Goal: Task Accomplishment & Management: Complete application form

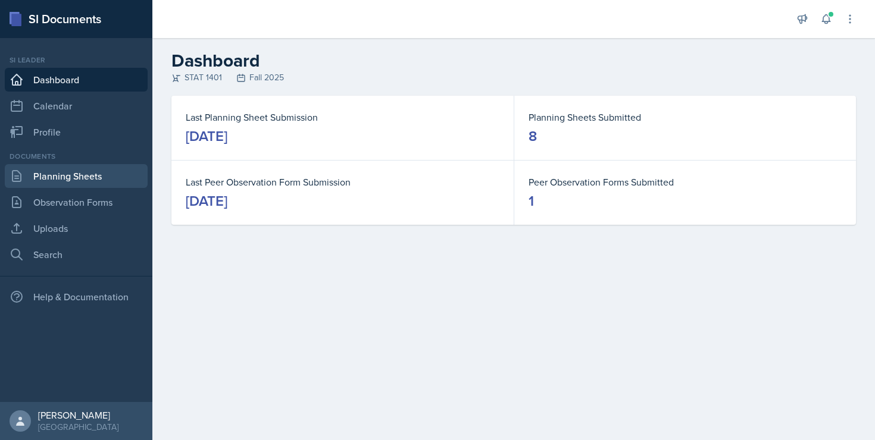
click at [113, 172] on link "Planning Sheets" at bounding box center [76, 176] width 143 height 24
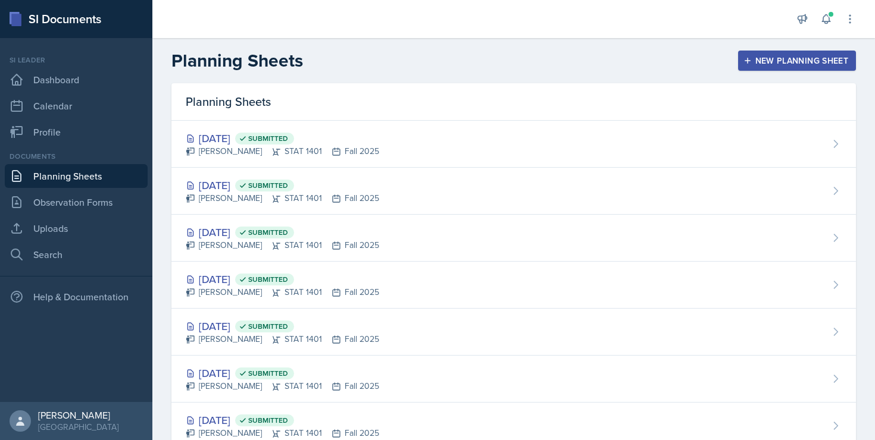
click at [797, 62] on div "New Planning Sheet" at bounding box center [797, 61] width 102 height 10
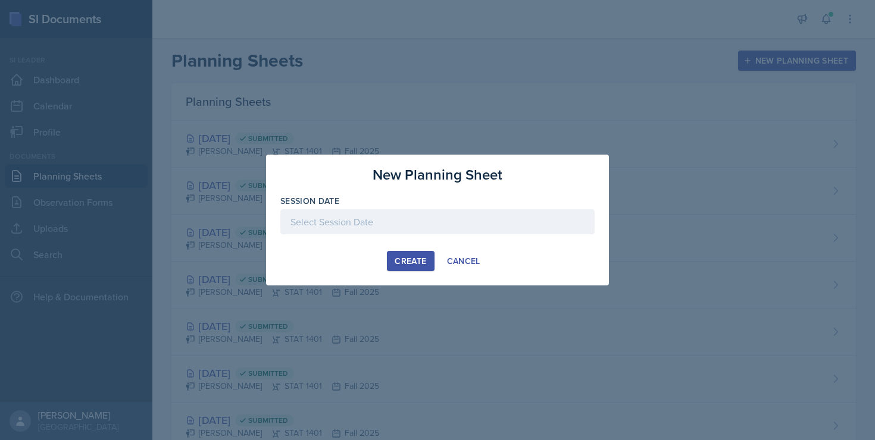
click at [392, 218] on div at bounding box center [437, 221] width 314 height 25
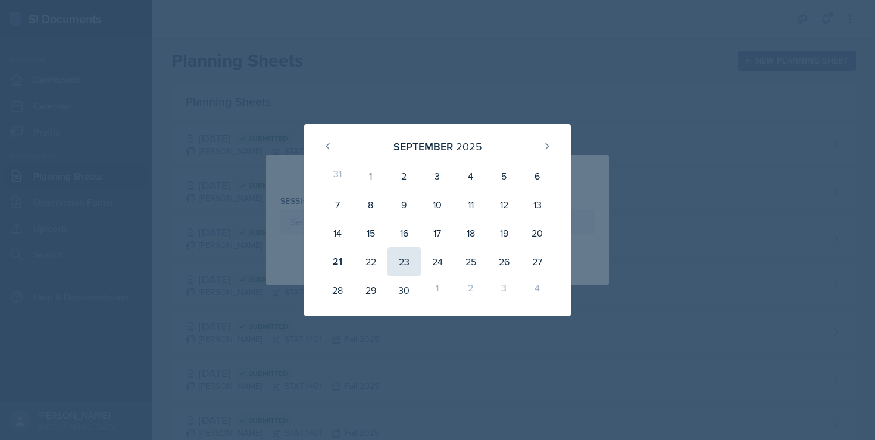
click at [402, 263] on div "23" at bounding box center [403, 262] width 33 height 29
type input "[DATE]"
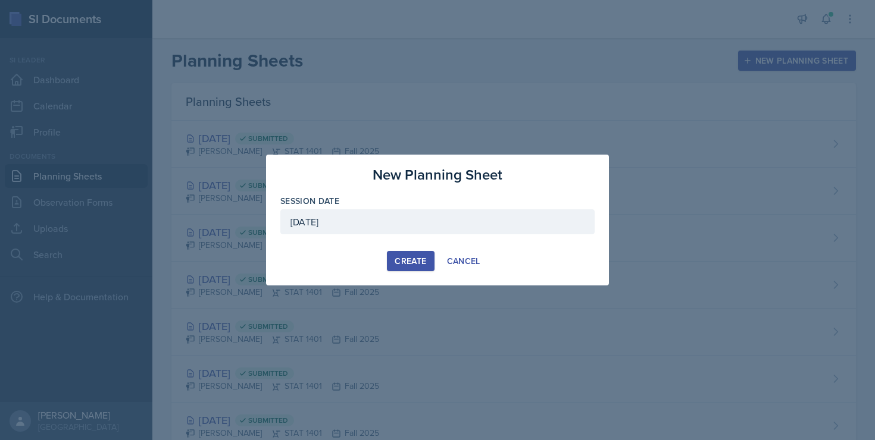
click at [402, 262] on div "Create" at bounding box center [411, 262] width 32 height 10
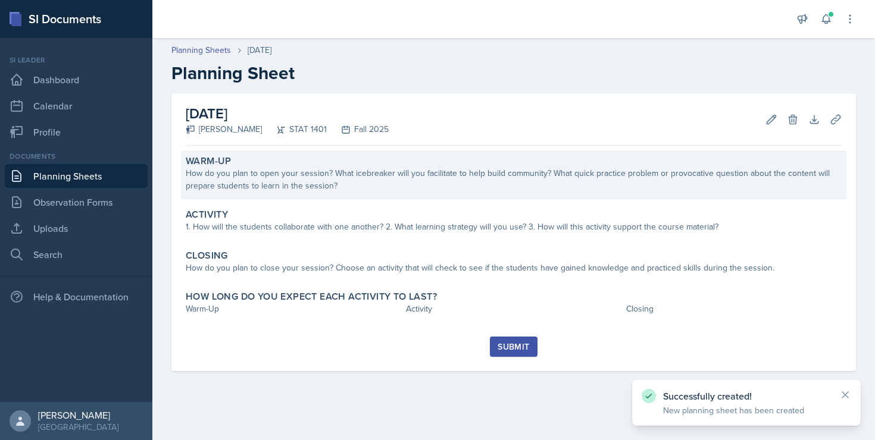
click at [356, 182] on div "How do you plan to open your session? What icebreaker will you facilitate to he…" at bounding box center [514, 179] width 656 height 25
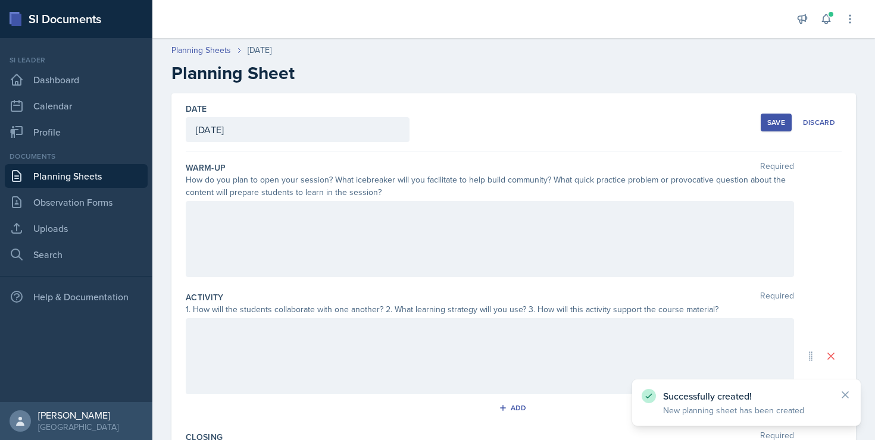
click at [343, 211] on div at bounding box center [490, 239] width 608 height 76
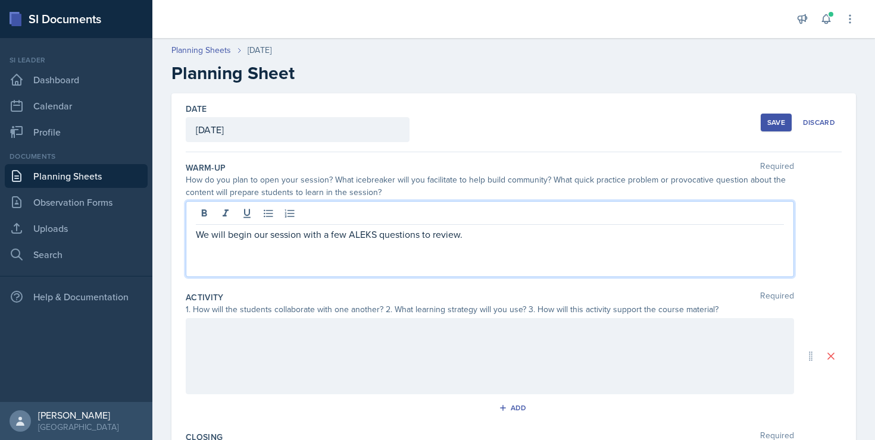
click at [511, 246] on div "We will begin our session with a few ALEKS questions to review." at bounding box center [490, 239] width 608 height 76
click at [505, 236] on p "We will begin our session with a few ALEKS questions to review." at bounding box center [490, 234] width 588 height 14
click at [379, 237] on p "We will begin our session with a few ALEKS questions to review." at bounding box center [490, 234] width 588 height 14
click at [459, 237] on p "We will begin our session with a few ALEKS questions to review." at bounding box center [490, 234] width 588 height 14
click at [421, 238] on p "We will begin our session with a few ALEKS questions to review." at bounding box center [490, 234] width 588 height 14
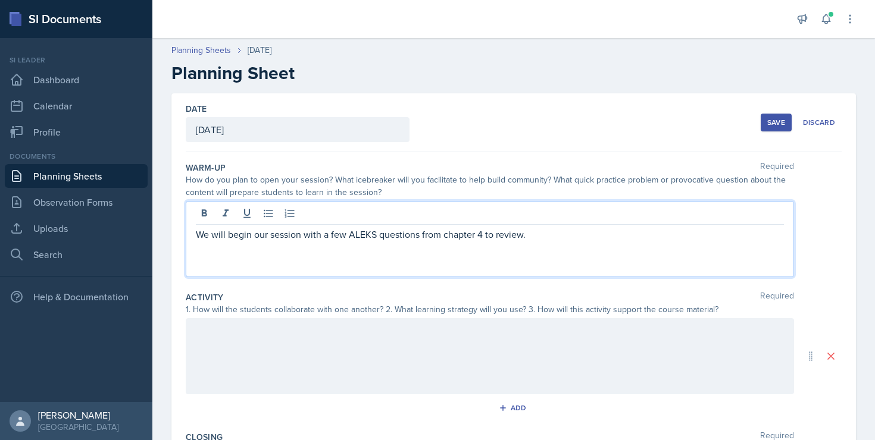
click at [565, 239] on p "We will begin our session with a few ALEKS questions from chapter 4 to review." at bounding box center [490, 234] width 588 height 14
click at [565, 234] on p "We will begin our session with a few ALEKS questions from Chapter 4 to review." at bounding box center [490, 234] width 588 height 14
click at [639, 221] on div at bounding box center [490, 215] width 588 height 20
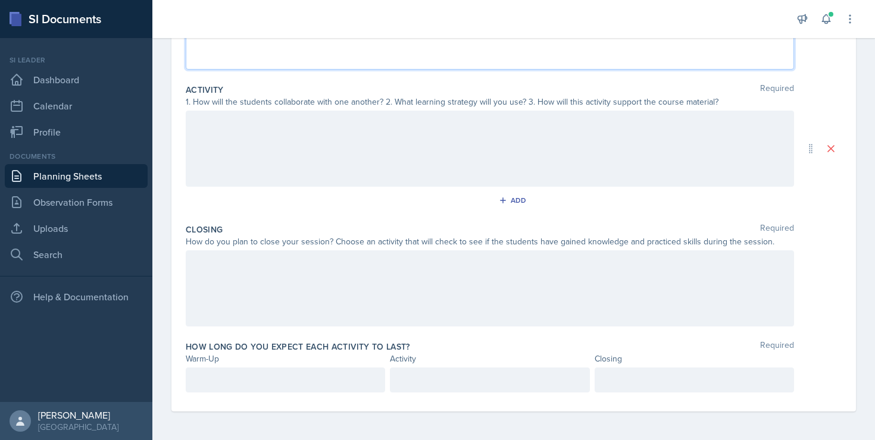
click at [262, 379] on p at bounding box center [285, 380] width 179 height 14
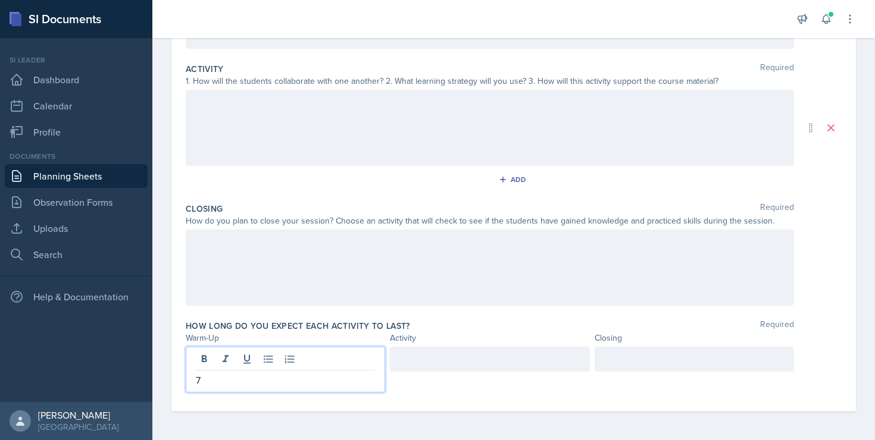
click at [611, 360] on div at bounding box center [694, 359] width 199 height 25
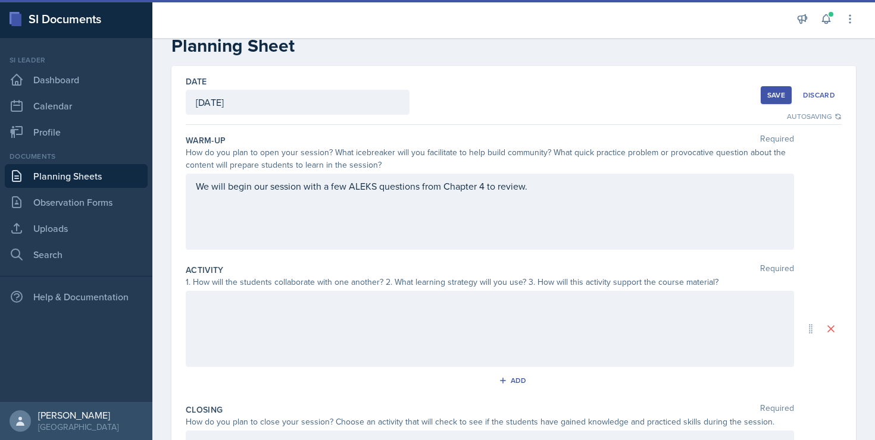
scroll to position [0, 0]
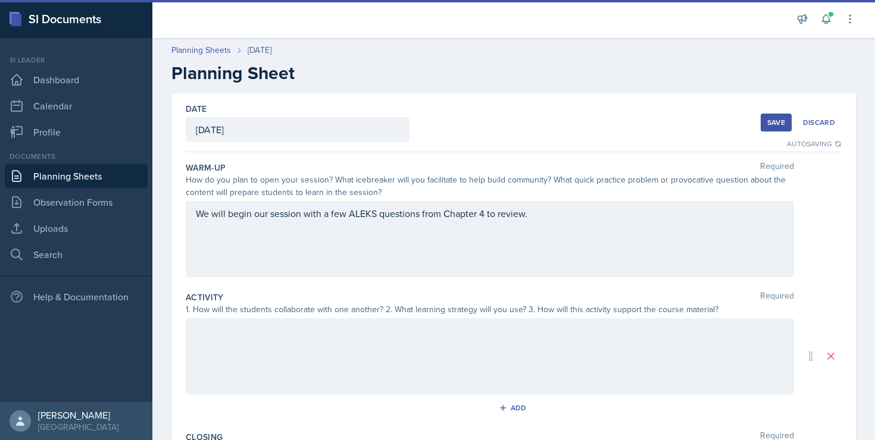
click at [556, 216] on div "We will begin our session with a few ALEKS questions from Chapter 4 to review." at bounding box center [490, 239] width 608 height 76
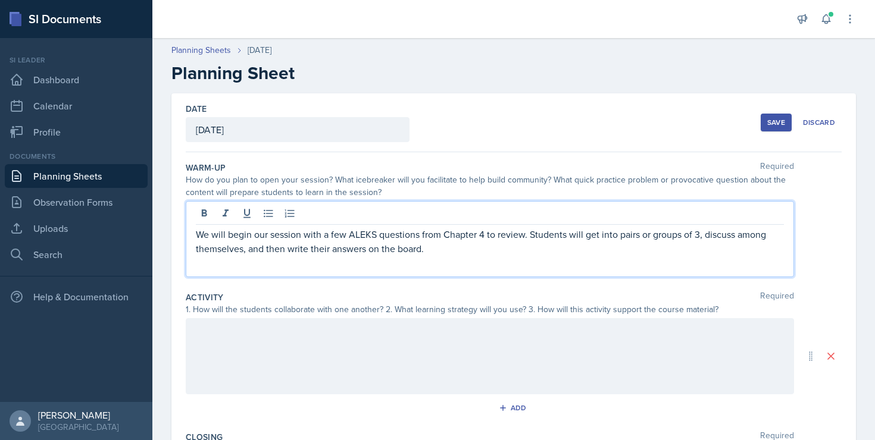
click at [485, 336] on div at bounding box center [490, 356] width 608 height 76
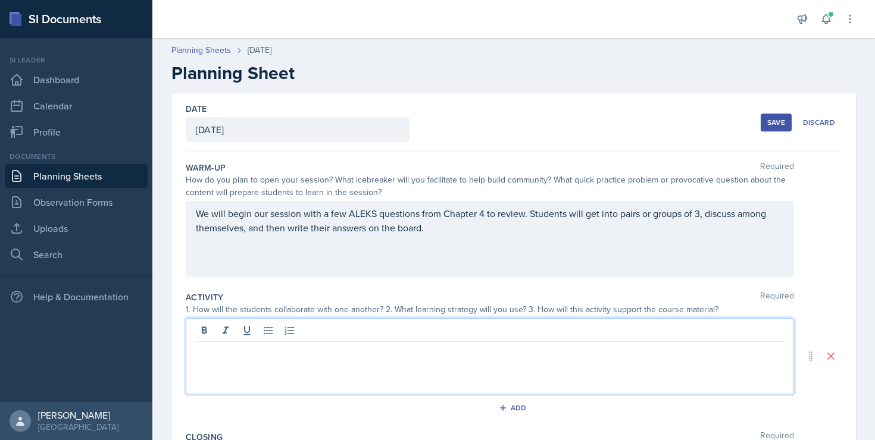
click at [618, 215] on div "We will begin our session with a few ALEKS questions from Chapter 4 to review. …" at bounding box center [490, 239] width 608 height 76
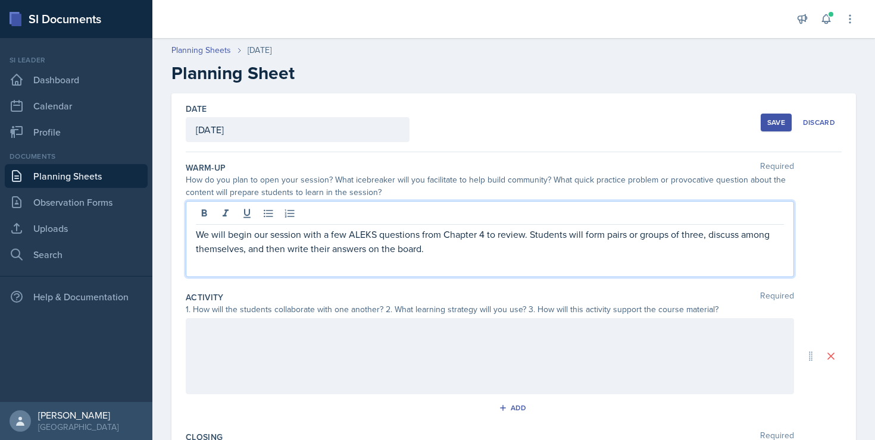
click at [520, 339] on div at bounding box center [490, 356] width 608 height 76
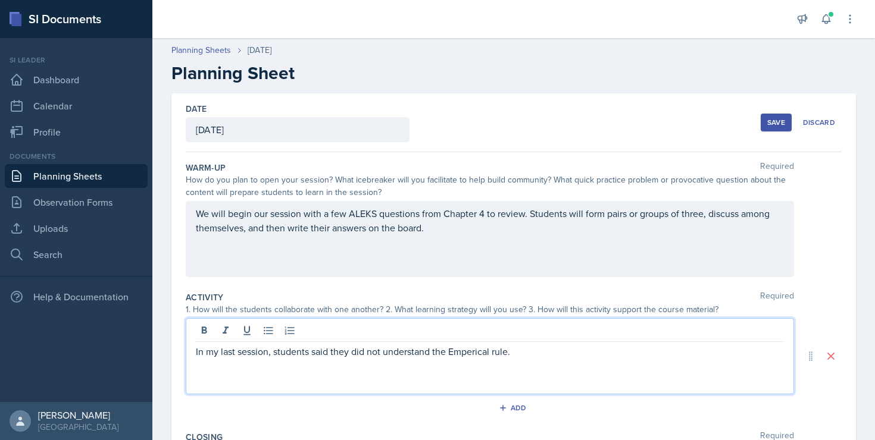
click at [495, 352] on p "In my last session, students said they did not understand the Emperical rule." at bounding box center [490, 352] width 588 height 14
click at [493, 355] on p "In my last session, students said they did not understand the Empirical rule." at bounding box center [490, 352] width 588 height 14
click at [436, 354] on p "In my last session, students said they did not understand the Empirical Rule." at bounding box center [490, 352] width 588 height 14
click at [540, 354] on p "In my last session, students said they did not understand the Empirical Rule." at bounding box center [490, 352] width 588 height 14
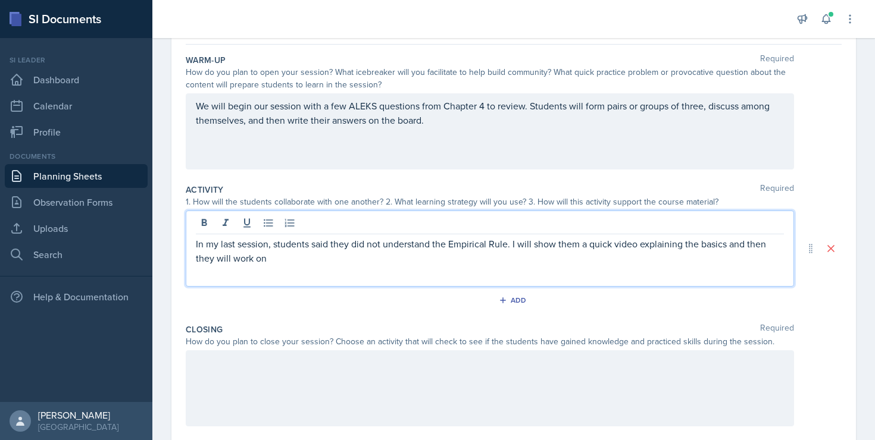
click at [279, 370] on p at bounding box center [490, 363] width 588 height 14
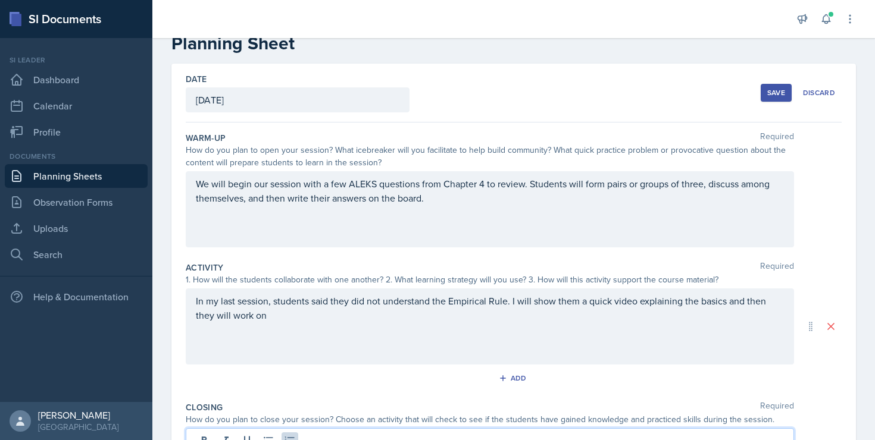
scroll to position [51, 0]
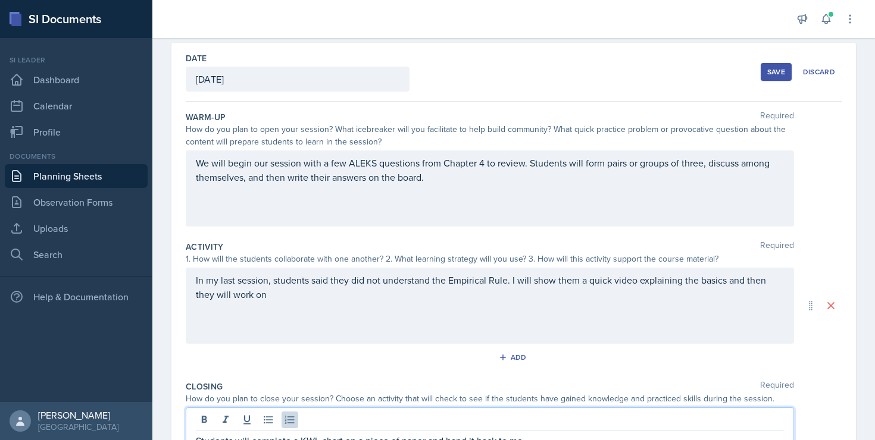
click at [314, 302] on p "In my last session, students said they did not understand the Empirical Rule. I…" at bounding box center [490, 287] width 588 height 29
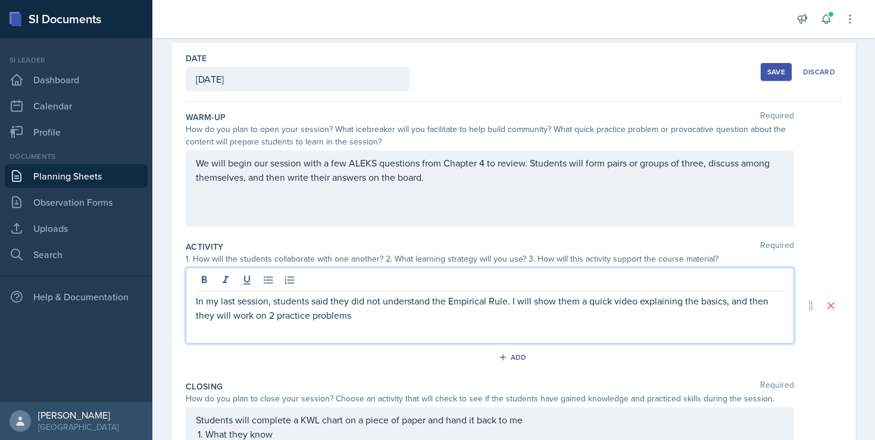
click at [461, 322] on p "In my last session, students said they did not understand the Empirical Rule. I…" at bounding box center [490, 308] width 588 height 29
click at [524, 318] on p "In my last session, students said they did not understand the Empirical Rule. I…" at bounding box center [490, 315] width 588 height 43
click at [529, 321] on p "In my last session, students said they did not understand the Empirical Rule. I…" at bounding box center [490, 315] width 588 height 43
click at [683, 319] on p "In my last session, students said they did not understand the Empirical Rule. I…" at bounding box center [490, 315] width 588 height 43
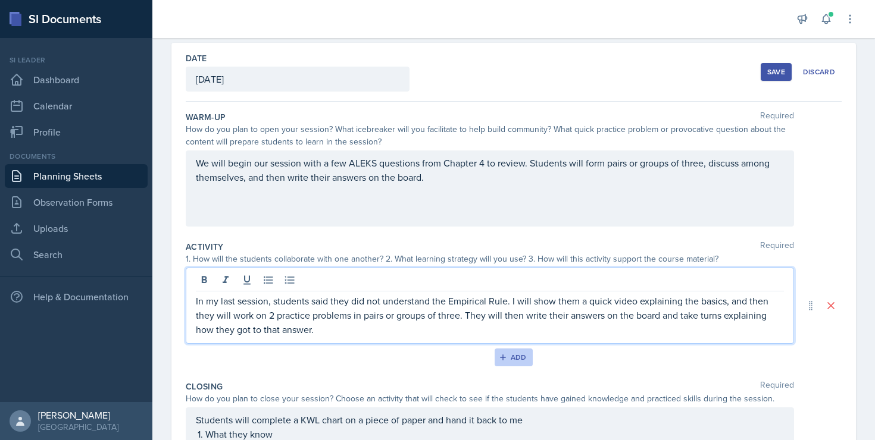
click at [515, 354] on div "Add" at bounding box center [514, 358] width 26 height 10
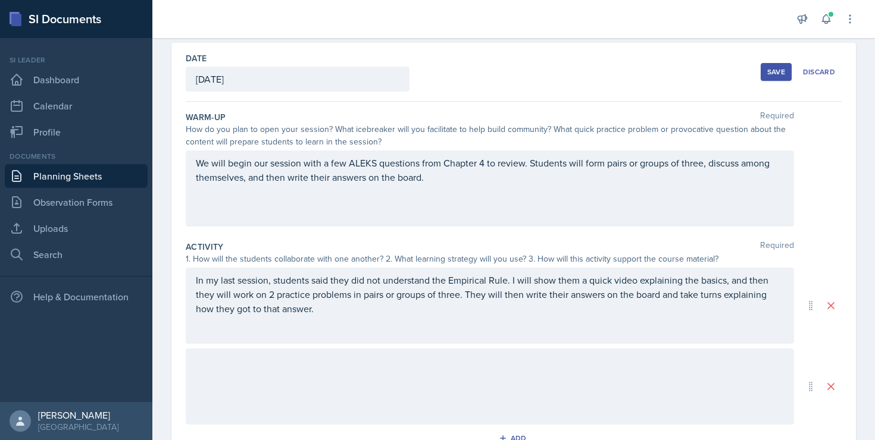
click at [437, 387] on div at bounding box center [490, 387] width 608 height 76
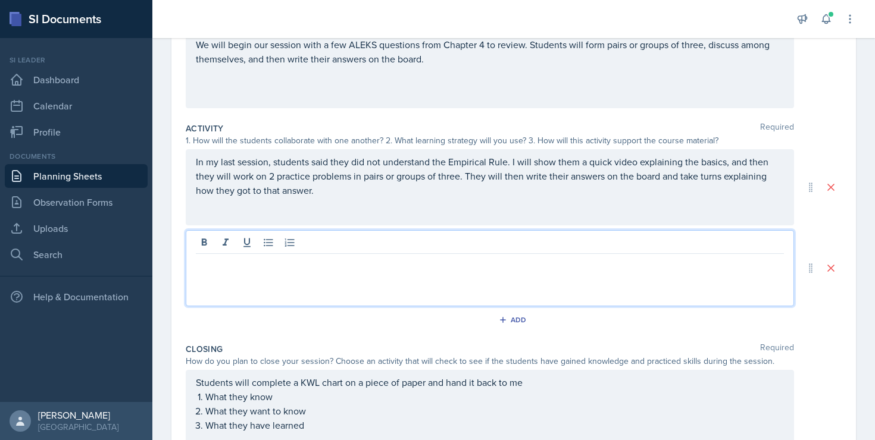
scroll to position [171, 0]
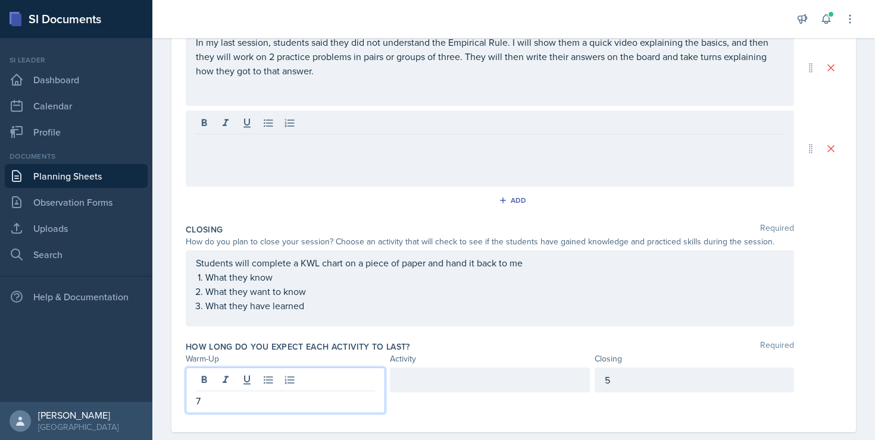
click at [230, 394] on p "7" at bounding box center [285, 401] width 179 height 14
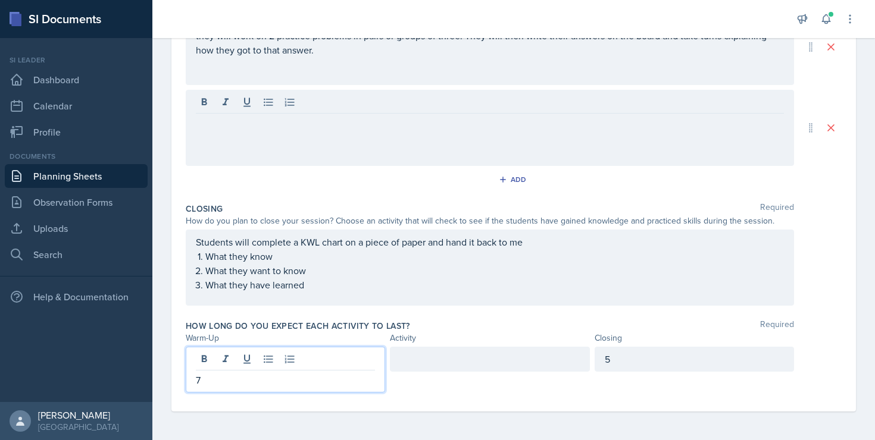
click at [230, 377] on p "7" at bounding box center [285, 380] width 179 height 14
click at [433, 363] on div at bounding box center [489, 359] width 199 height 25
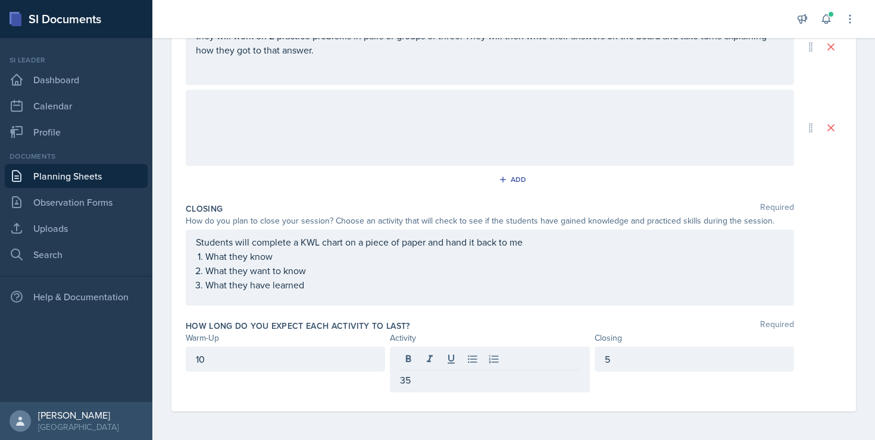
click at [463, 339] on div "Activity" at bounding box center [489, 338] width 199 height 12
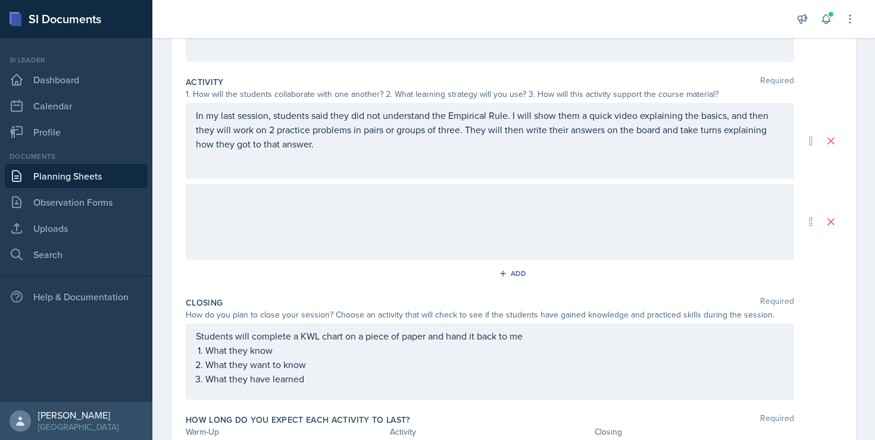
scroll to position [289, 0]
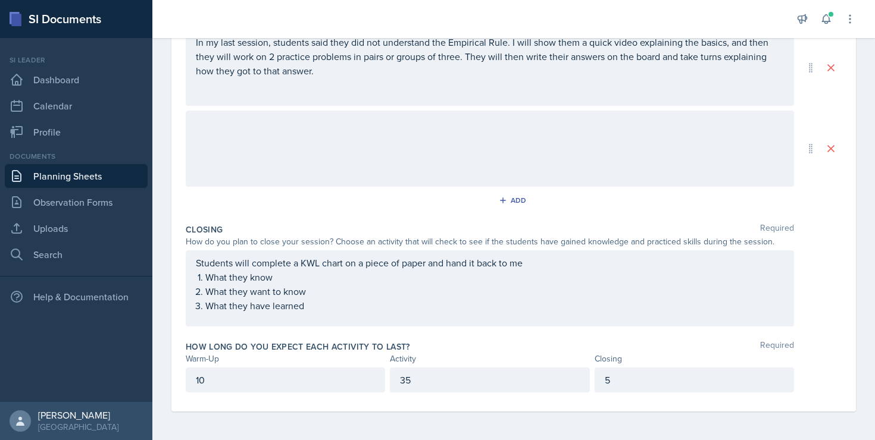
click at [390, 179] on div at bounding box center [490, 149] width 608 height 76
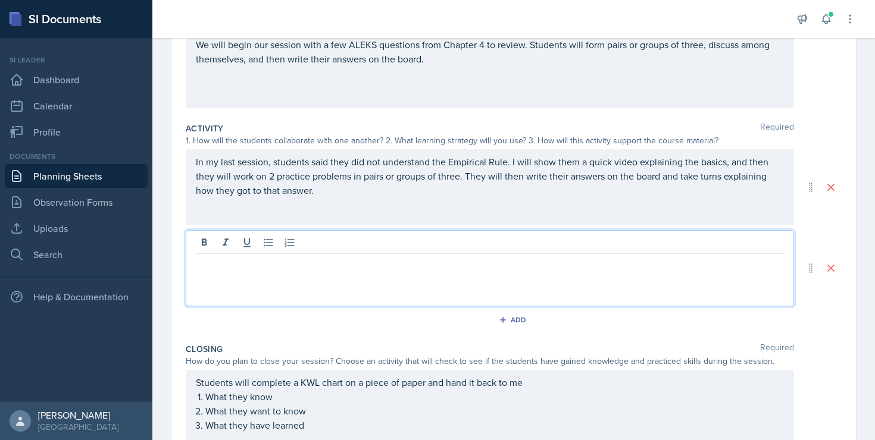
scroll to position [185, 0]
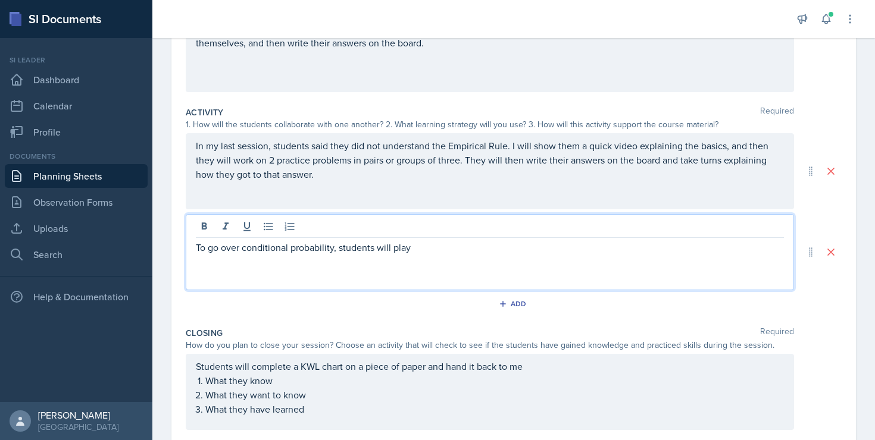
click at [433, 254] on p "To go over conditional probability, students will play" at bounding box center [490, 247] width 588 height 14
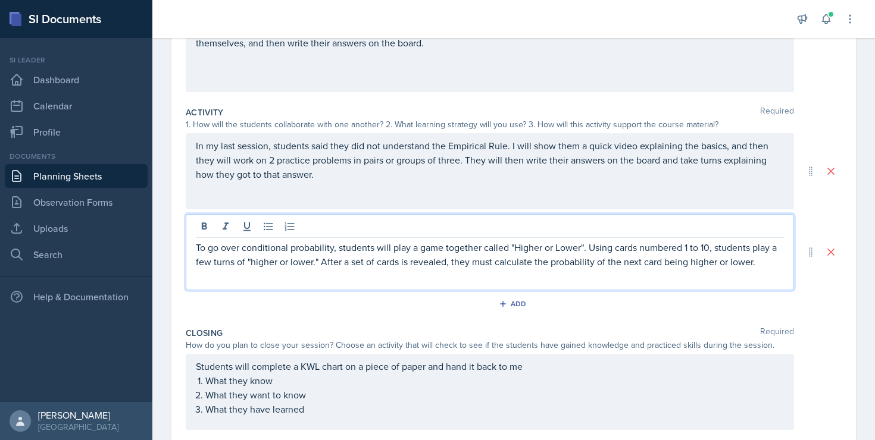
click at [596, 250] on p "To go over conditional probability, students will play a game together called "…" at bounding box center [490, 254] width 588 height 29
drag, startPoint x: 709, startPoint y: 250, endPoint x: 319, endPoint y: 264, distance: 390.1
click at [319, 264] on p "To go over conditional probability, students will play a game together called "…" at bounding box center [490, 254] width 588 height 29
click at [611, 261] on p "To go over conditional probability, students will play a game together called "…" at bounding box center [490, 254] width 588 height 29
click at [416, 317] on div "Add" at bounding box center [514, 306] width 656 height 23
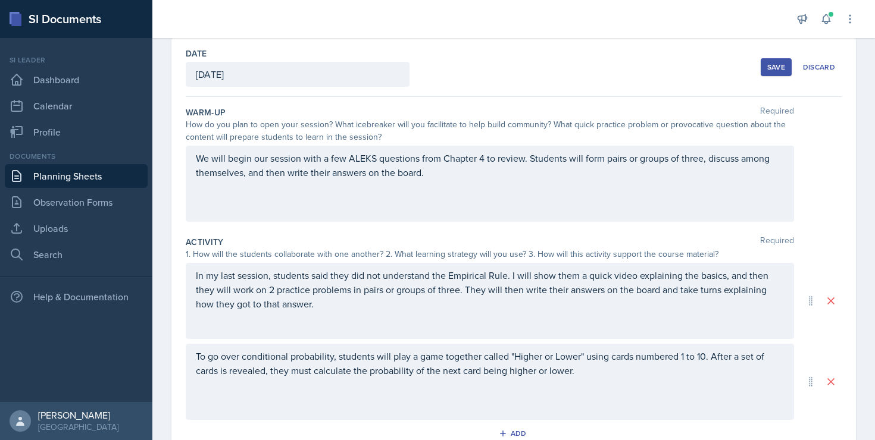
scroll to position [0, 0]
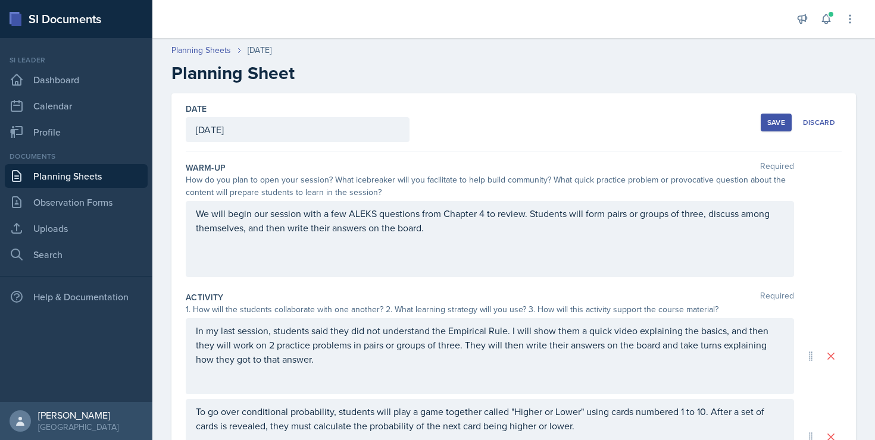
click at [768, 118] on div "Save" at bounding box center [776, 123] width 18 height 10
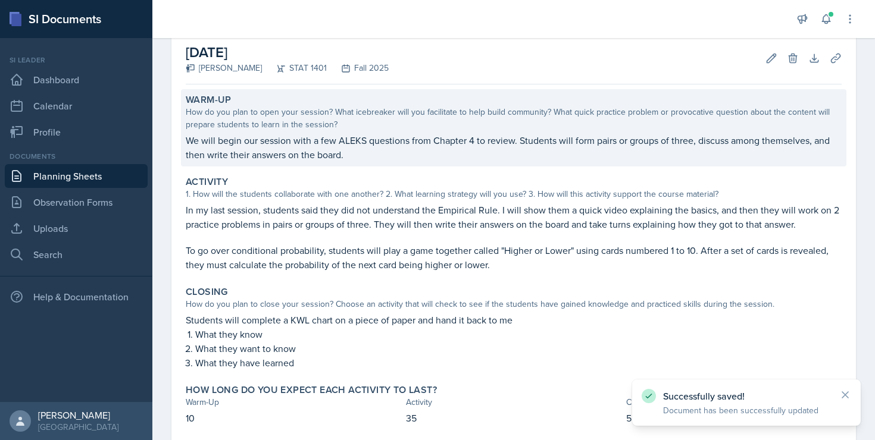
scroll to position [129, 0]
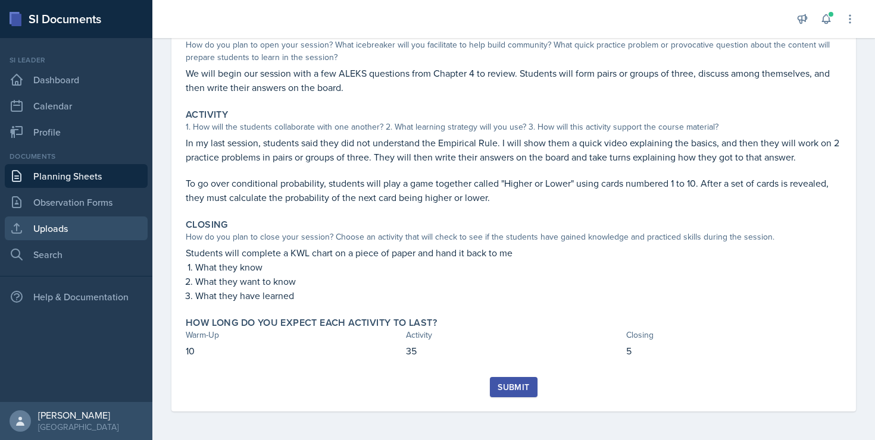
click at [61, 229] on link "Uploads" at bounding box center [76, 229] width 143 height 24
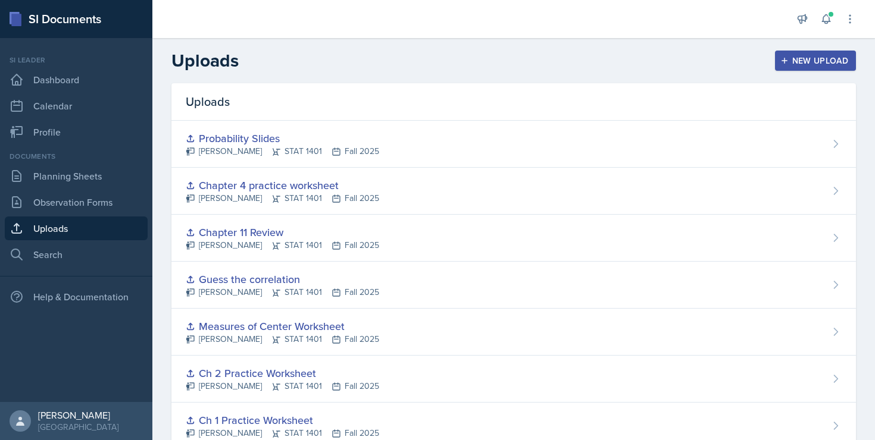
click at [805, 59] on div "New Upload" at bounding box center [816, 61] width 66 height 10
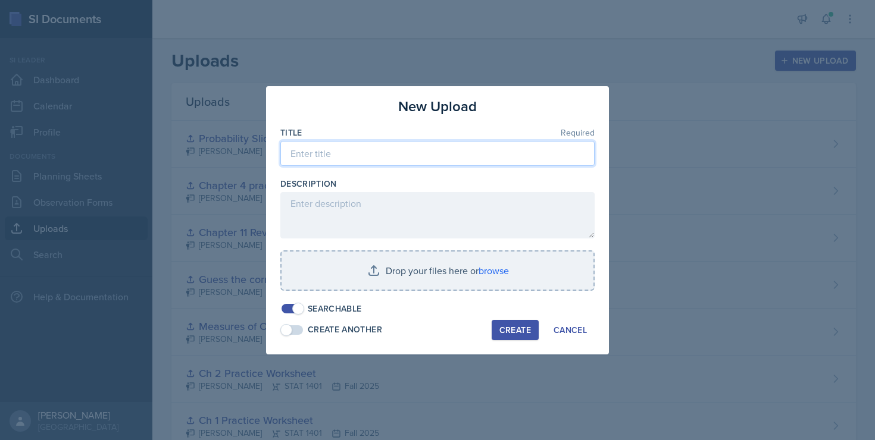
click at [413, 152] on input at bounding box center [437, 153] width 314 height 25
type input "C"
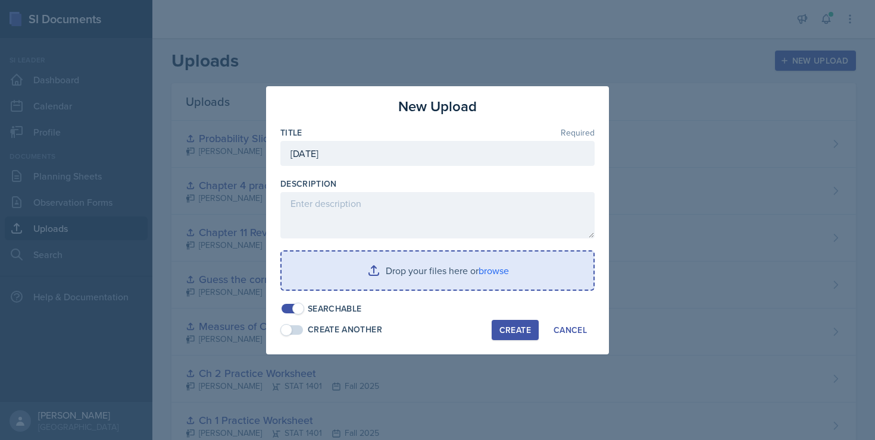
click at [399, 277] on input "file" at bounding box center [438, 271] width 312 height 38
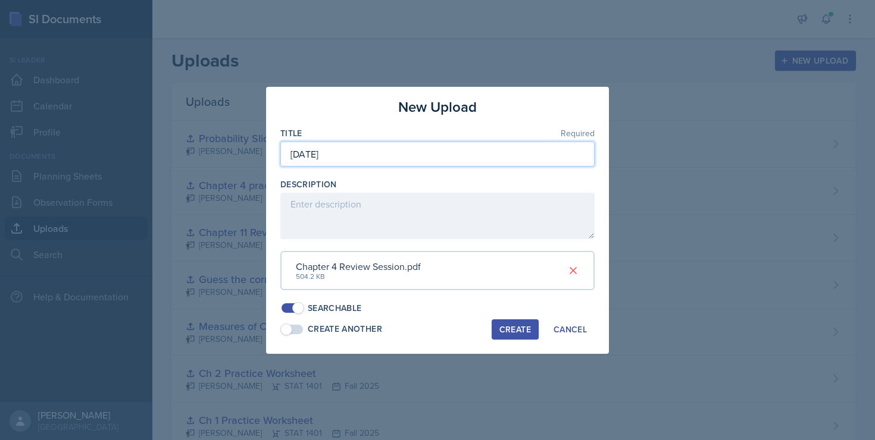
click at [515, 145] on input "[DATE]" at bounding box center [437, 154] width 314 height 25
click at [483, 149] on input "[DATE]" at bounding box center [437, 154] width 314 height 25
type input "[DATE] slides"
click at [514, 332] on div "Create" at bounding box center [515, 330] width 32 height 10
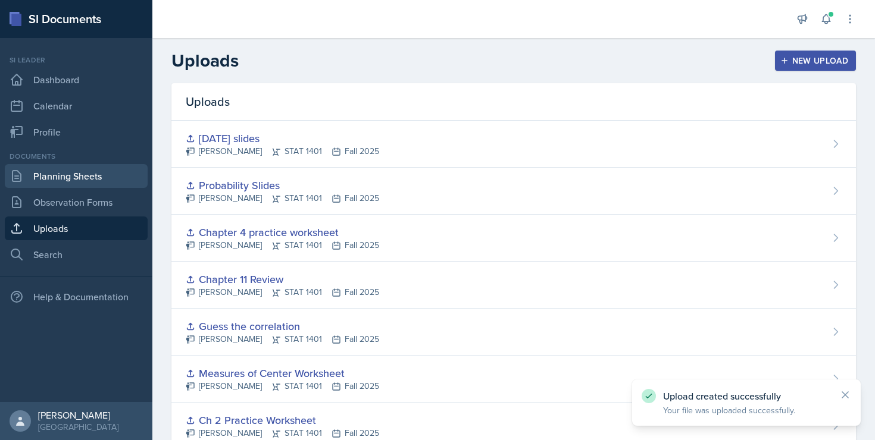
click at [95, 183] on link "Planning Sheets" at bounding box center [76, 176] width 143 height 24
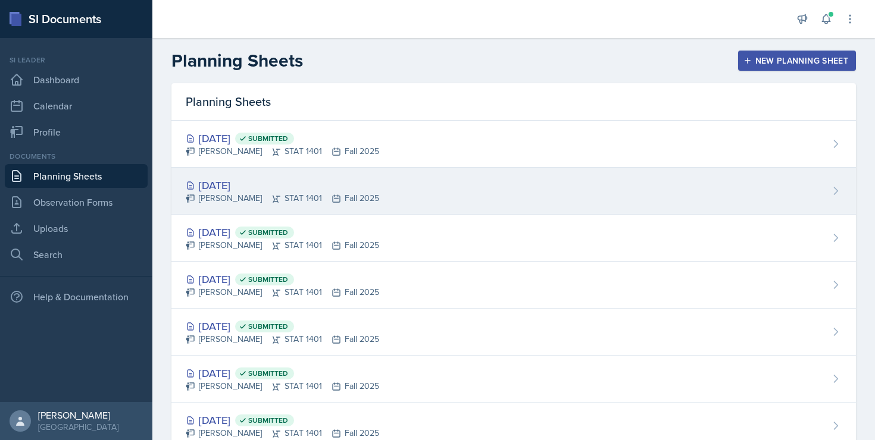
click at [256, 190] on div "[DATE]" at bounding box center [282, 185] width 193 height 16
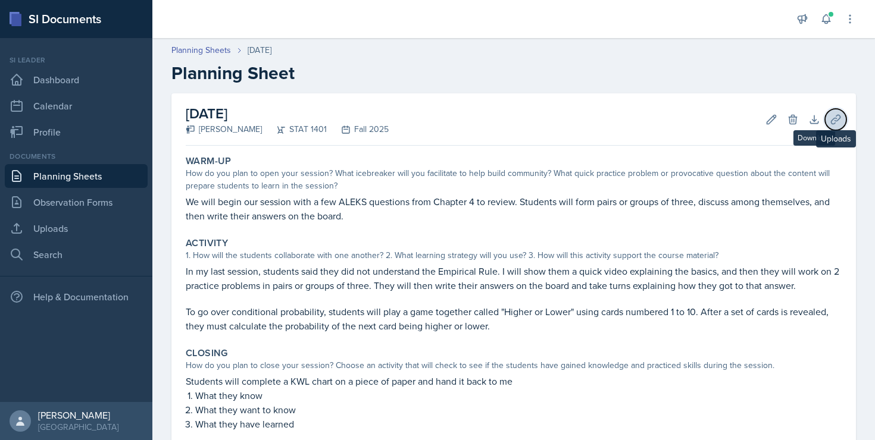
click at [834, 118] on icon at bounding box center [836, 120] width 12 height 12
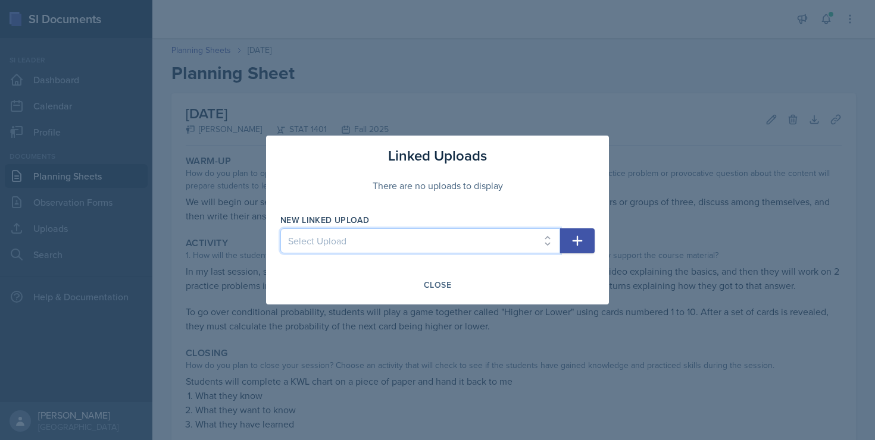
click at [421, 238] on select "Select Upload Chapter 11 Review [DATE] slides Ch 1 Practice Worksheet Ch 2 Prac…" at bounding box center [420, 241] width 280 height 25
select select "2f15b188-f57b-4ef9-98ba-8e79063ae86d"
click at [280, 229] on select "Select Upload Chapter 11 Review [DATE] slides Ch 1 Practice Worksheet Ch 2 Prac…" at bounding box center [420, 241] width 280 height 25
click at [581, 248] on icon "button" at bounding box center [577, 241] width 14 height 14
select select
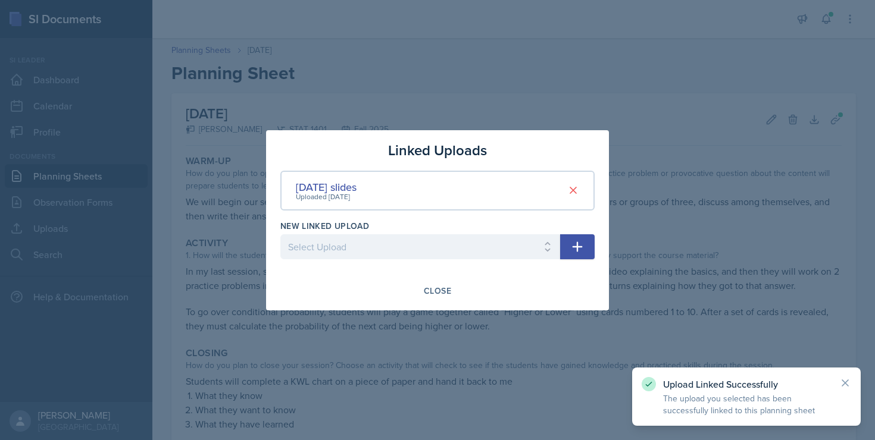
click at [515, 341] on div at bounding box center [437, 220] width 875 height 440
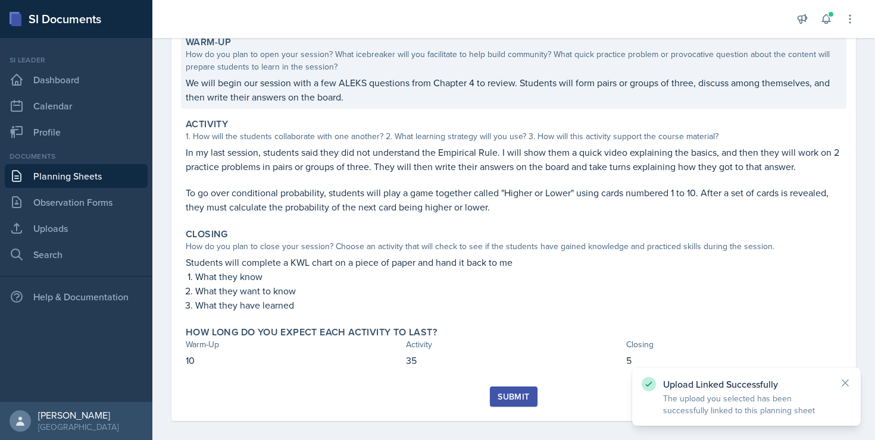
scroll to position [129, 0]
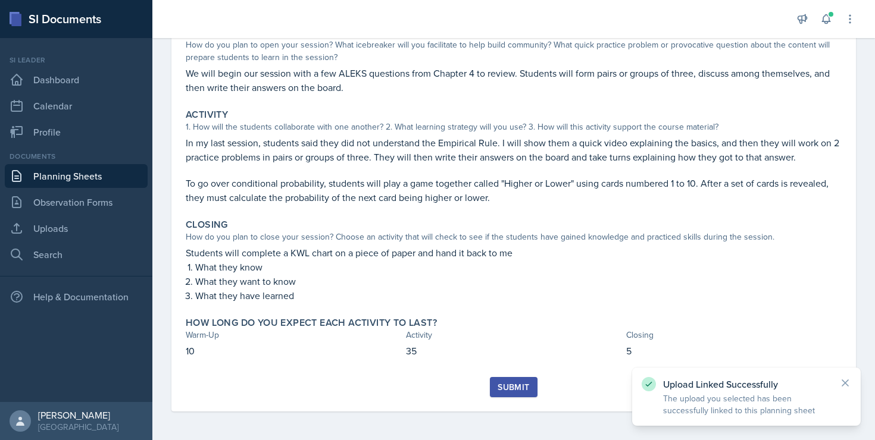
click at [523, 387] on div "Submit" at bounding box center [514, 388] width 32 height 10
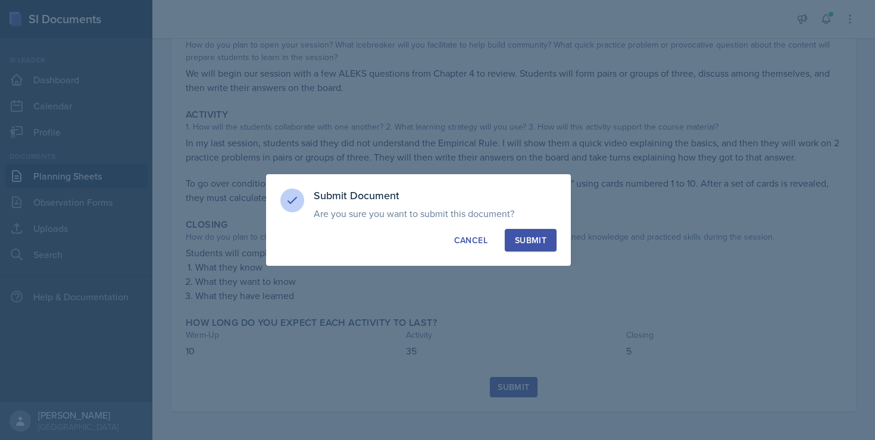
click at [546, 240] on button "Submit" at bounding box center [531, 240] width 52 height 23
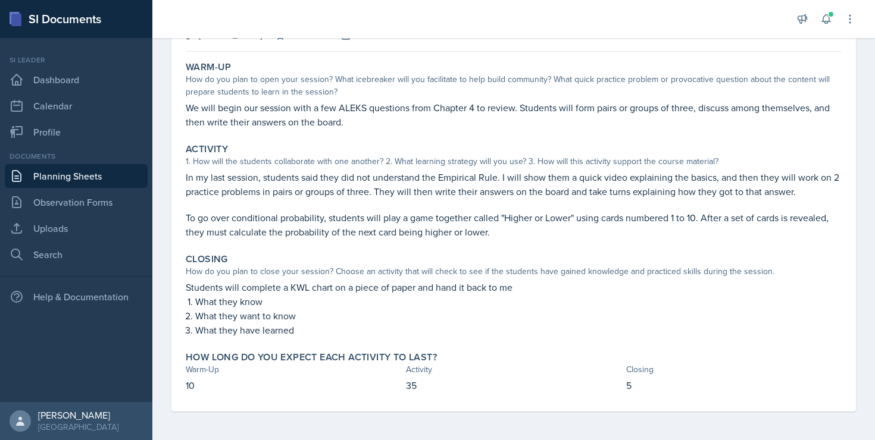
scroll to position [0, 0]
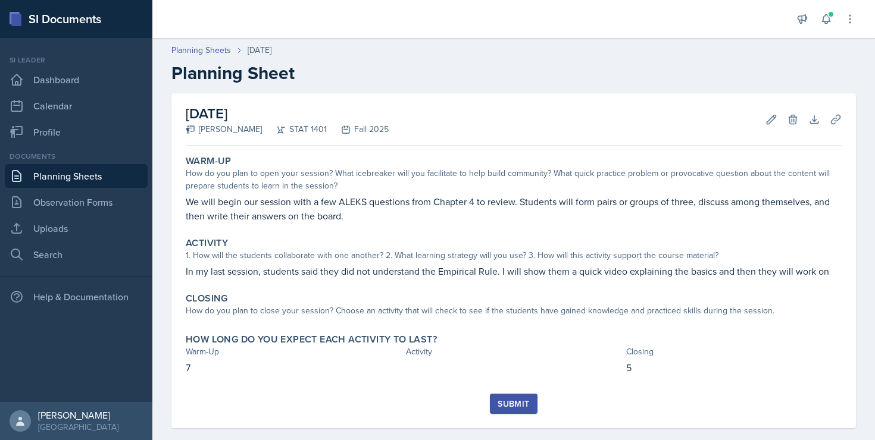
click at [74, 180] on link "Planning Sheets" at bounding box center [76, 176] width 143 height 24
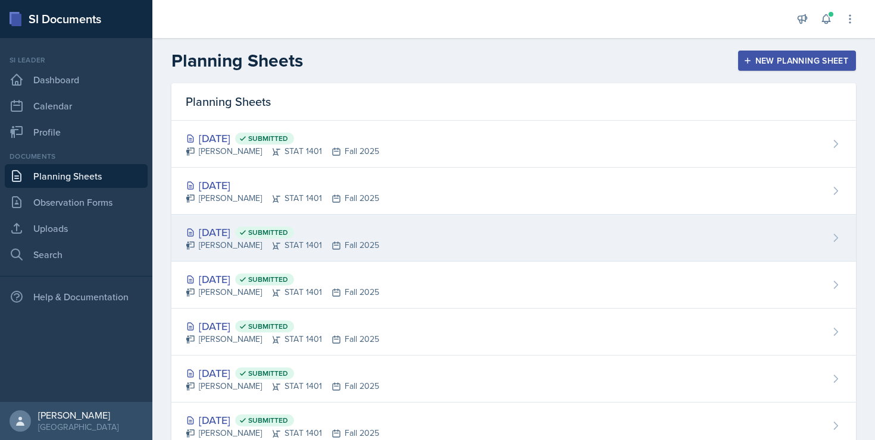
click at [227, 234] on div "Sep 18th, 2025 Submitted" at bounding box center [282, 232] width 193 height 16
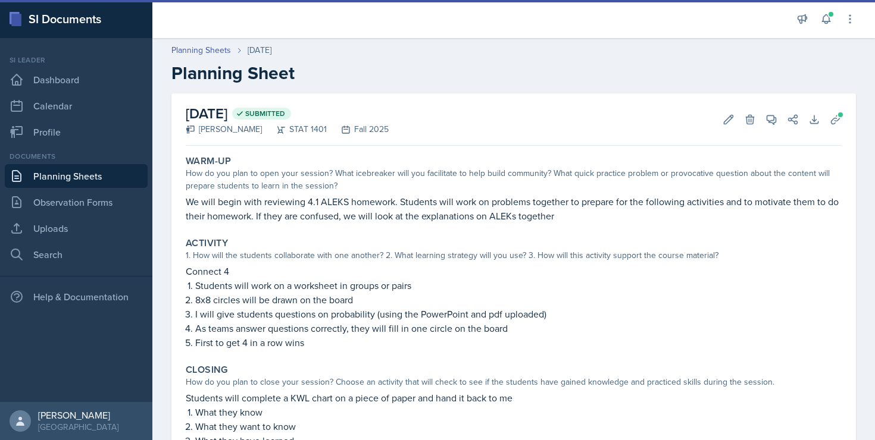
scroll to position [111, 0]
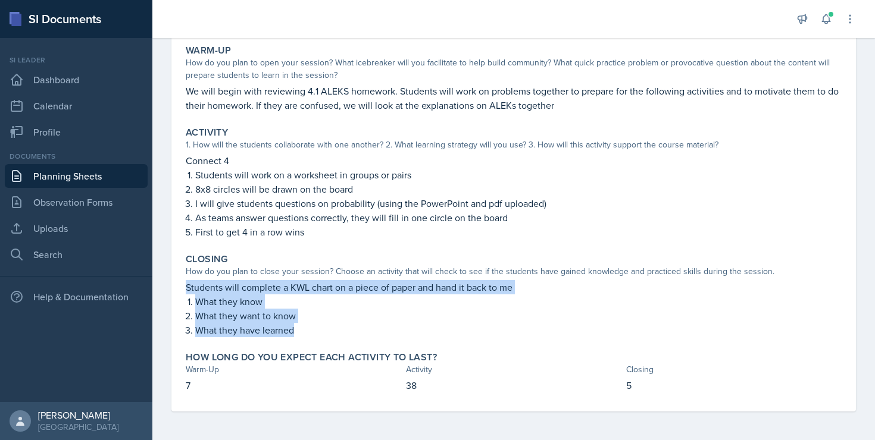
drag, startPoint x: 186, startPoint y: 286, endPoint x: 311, endPoint y: 327, distance: 131.9
click at [311, 327] on div "Students will complete a KWL chart on a piece of paper and hand it back to me W…" at bounding box center [514, 308] width 656 height 57
copy div "Students will complete a KWL chart on a piece of paper and hand it back to me W…"
